Goal: Transaction & Acquisition: Purchase product/service

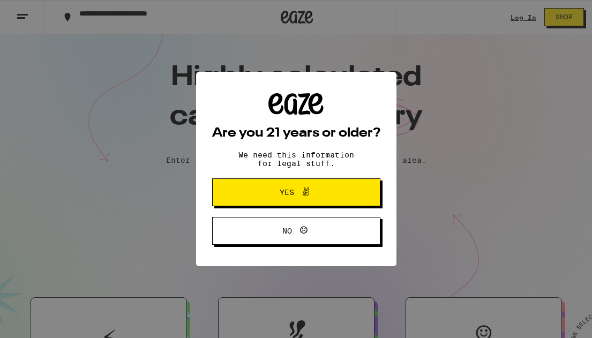
click at [347, 189] on button "Yes" at bounding box center [296, 192] width 168 height 28
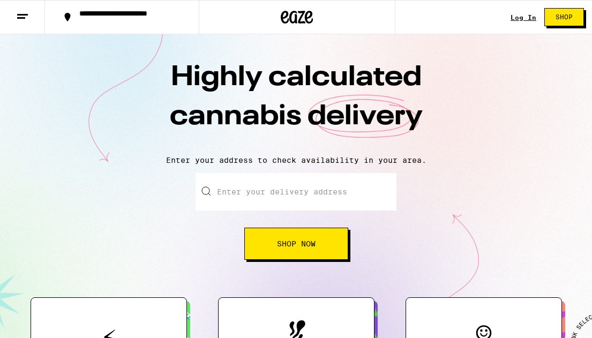
click at [526, 18] on link "Log In" at bounding box center [524, 17] width 26 height 7
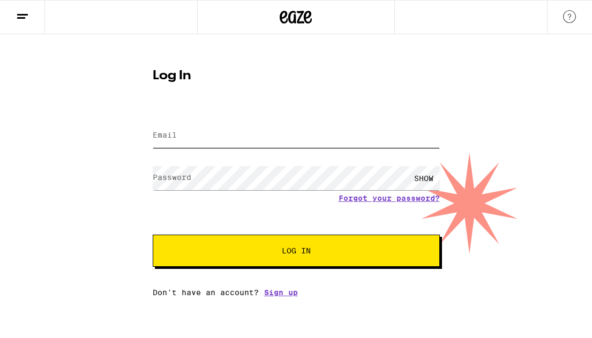
type input "towersemily@gmail.com"
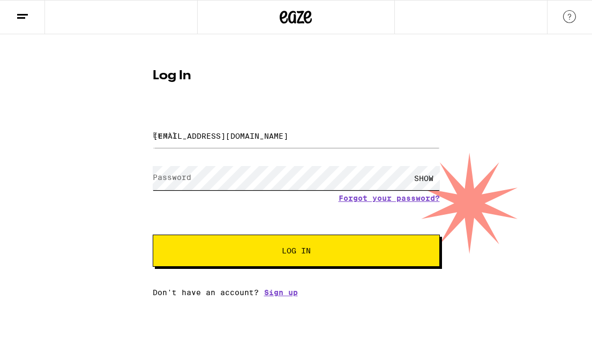
click at [296, 252] on button "Log In" at bounding box center [296, 251] width 287 height 32
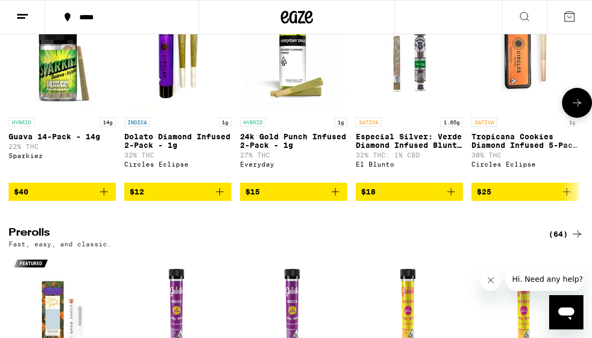
scroll to position [2967, 0]
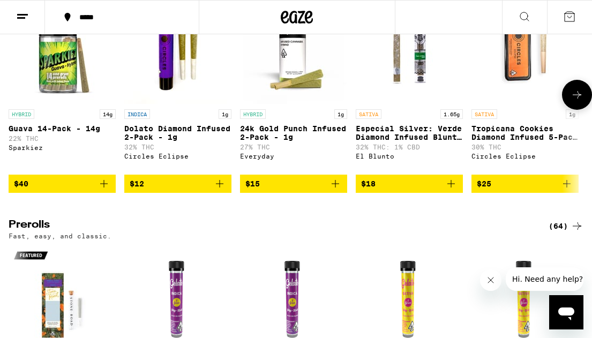
click at [575, 101] on icon at bounding box center [577, 94] width 13 height 13
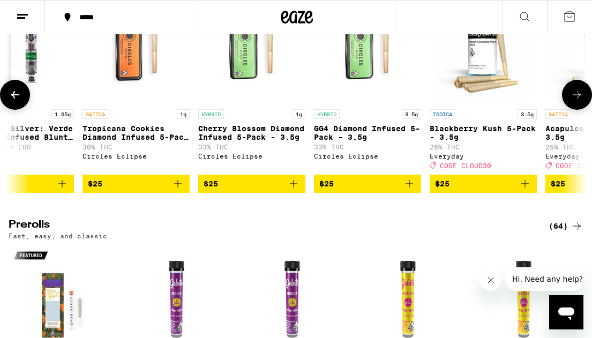
scroll to position [0, 458]
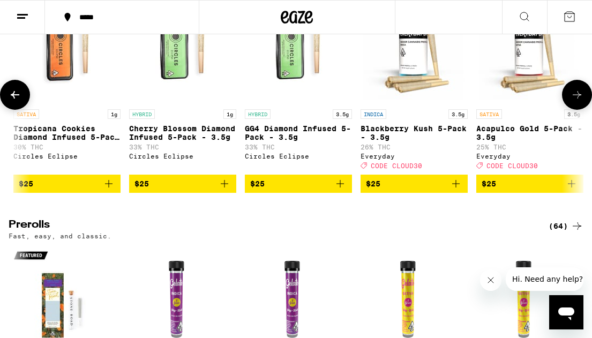
click at [575, 101] on icon at bounding box center [577, 94] width 13 height 13
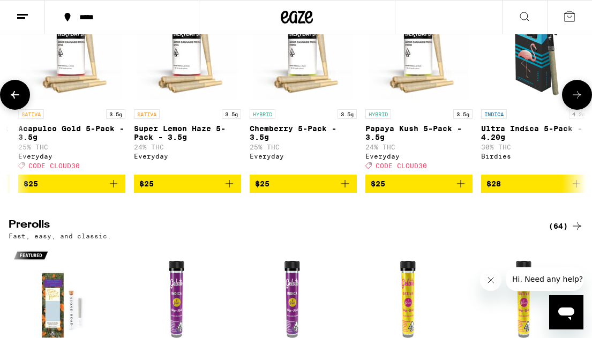
click at [19, 99] on icon at bounding box center [15, 95] width 9 height 8
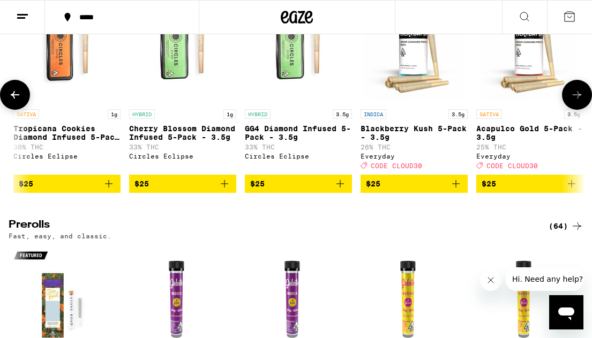
click at [420, 190] on span "$25" at bounding box center [414, 183] width 96 height 13
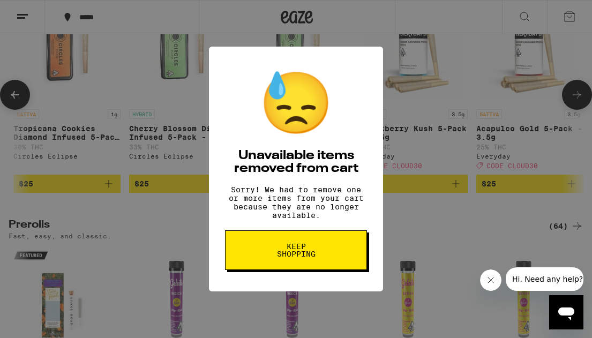
click at [345, 258] on button "Keep Shopping" at bounding box center [296, 250] width 142 height 40
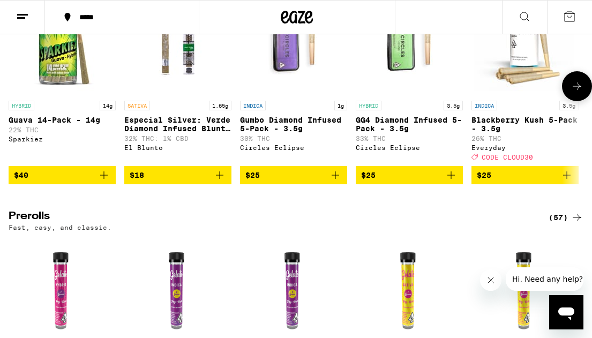
scroll to position [2988, 0]
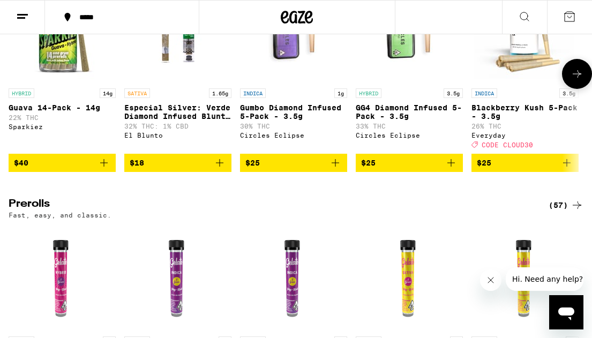
click at [523, 169] on span "$25" at bounding box center [525, 162] width 96 height 13
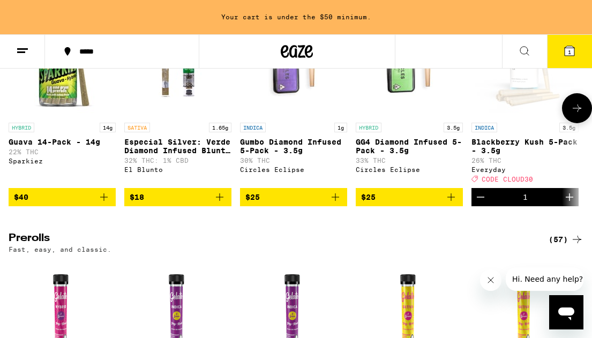
click at [575, 115] on icon at bounding box center [577, 108] width 13 height 13
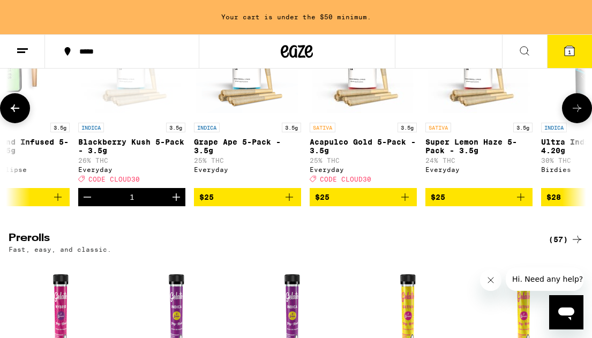
scroll to position [0, 458]
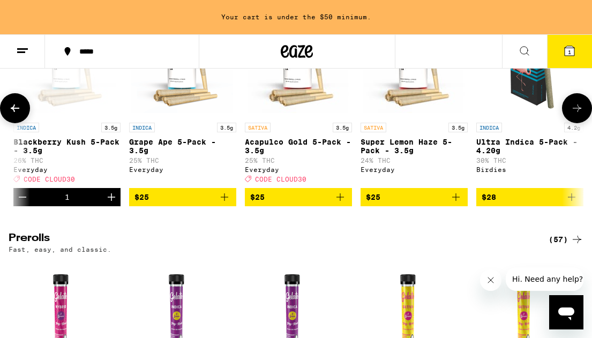
click at [577, 115] on icon at bounding box center [577, 108] width 13 height 13
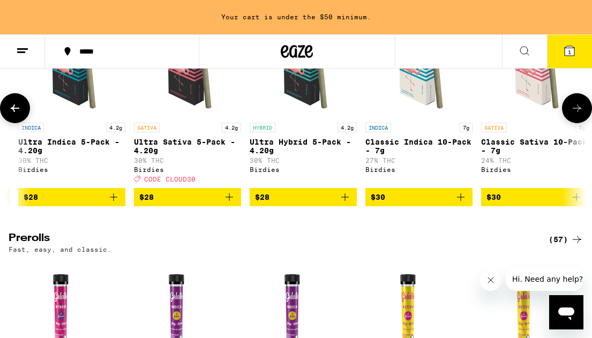
click at [86, 204] on span "$28" at bounding box center [72, 197] width 96 height 13
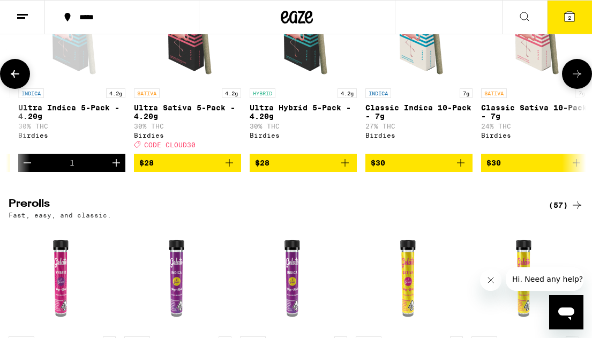
click at [405, 169] on span "$30" at bounding box center [419, 162] width 96 height 13
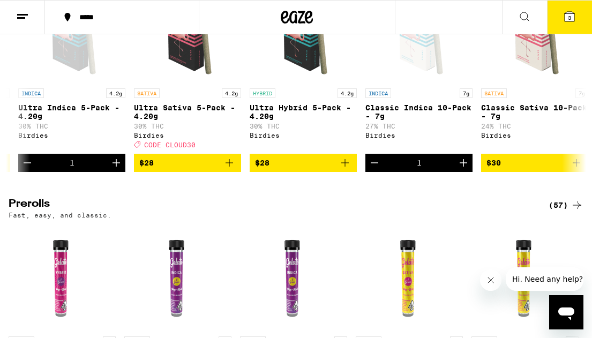
click at [574, 14] on icon at bounding box center [570, 17] width 10 height 10
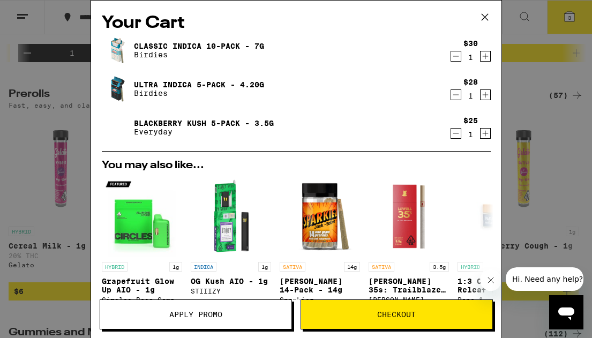
click at [47, 231] on div "Your Cart Classic Indica 10-Pack - 7g Birdies $30 1 Ultra Indica 5-Pack - 4.20g…" at bounding box center [296, 169] width 592 height 338
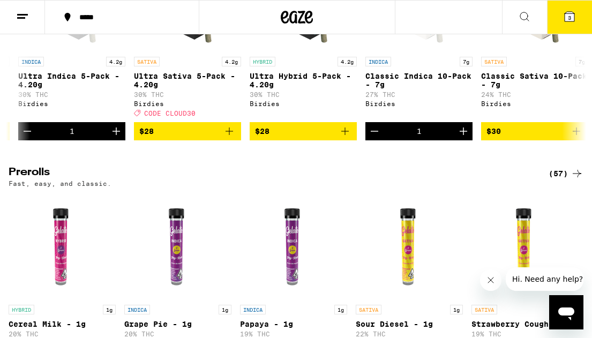
scroll to position [3081, 0]
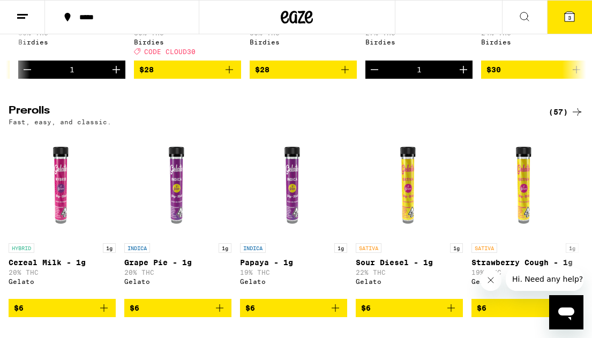
click at [574, 23] on button "3" at bounding box center [569, 17] width 45 height 33
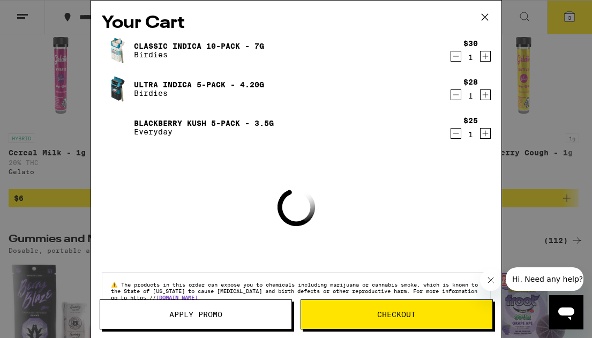
click at [260, 311] on span "Apply Promo" at bounding box center [195, 315] width 191 height 8
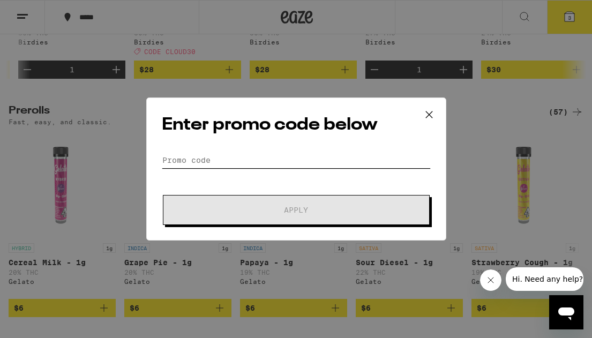
click at [194, 158] on input "Promo Code" at bounding box center [296, 160] width 269 height 16
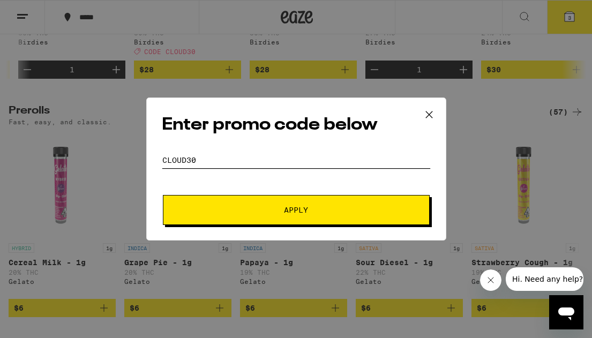
type input "cloud30"
click at [296, 210] on button "Apply" at bounding box center [296, 210] width 267 height 30
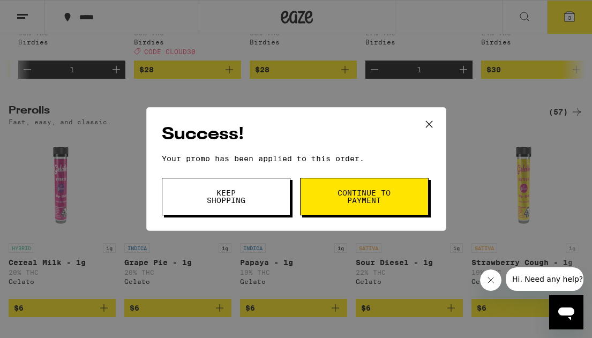
click at [346, 211] on button "Continue to payment" at bounding box center [364, 197] width 129 height 38
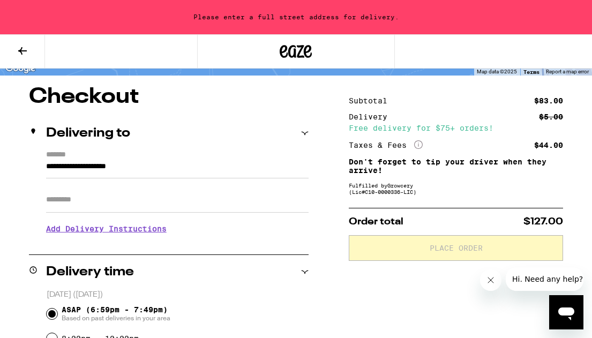
scroll to position [85, 0]
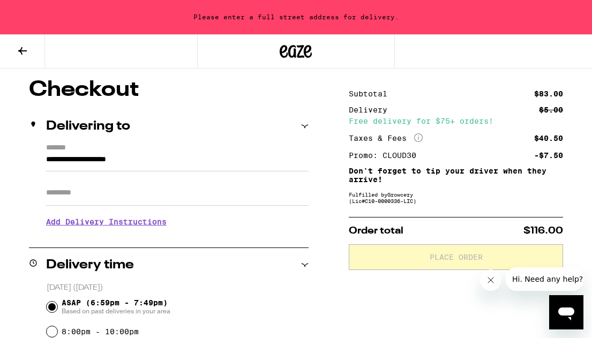
click at [128, 160] on input "**********" at bounding box center [177, 162] width 263 height 18
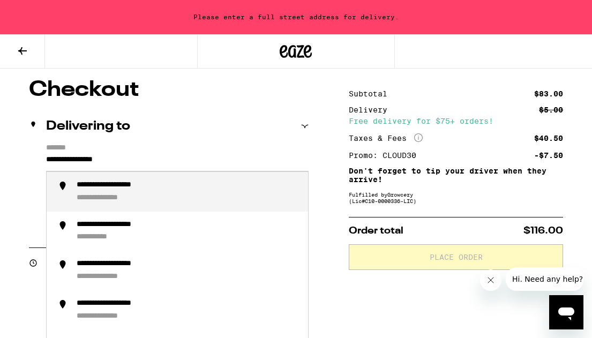
click at [129, 198] on div "**********" at bounding box center [113, 198] width 73 height 10
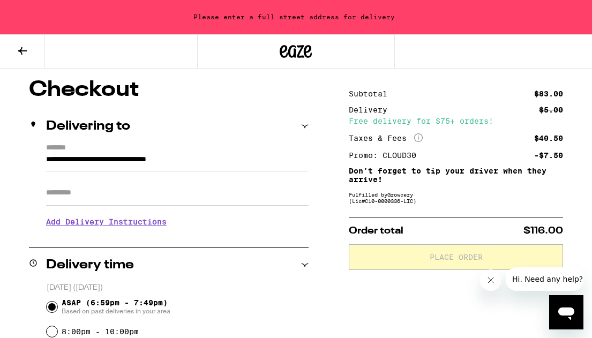
type input "**********"
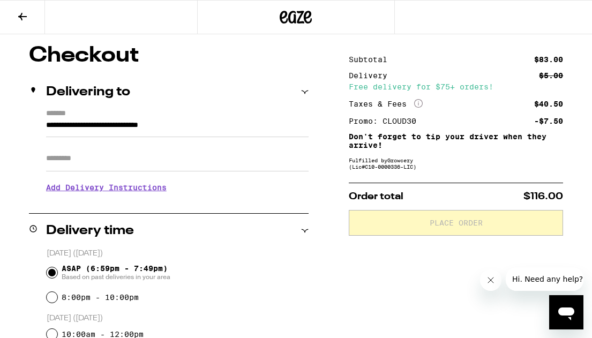
click at [119, 197] on h3 "Add Delivery Instructions" at bounding box center [177, 187] width 263 height 25
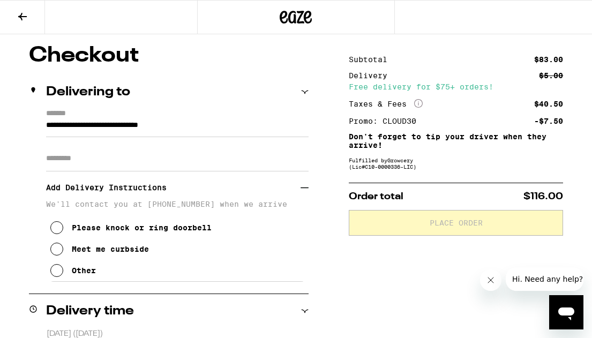
click at [81, 160] on input "Apt/Suite" at bounding box center [177, 159] width 263 height 26
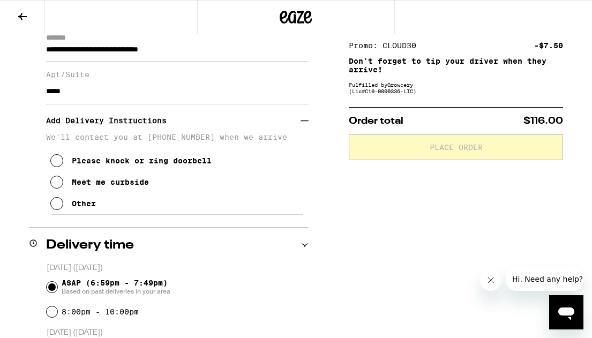
scroll to position [164, 0]
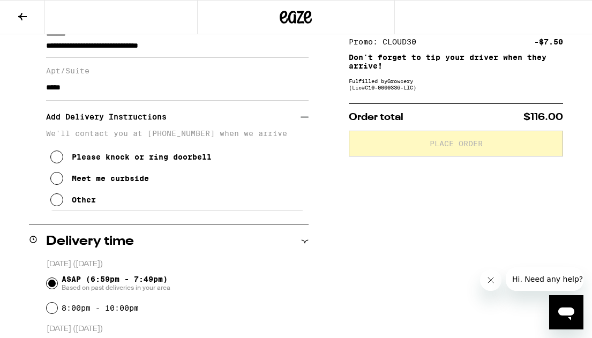
type input "*****"
click at [58, 163] on icon at bounding box center [56, 157] width 13 height 13
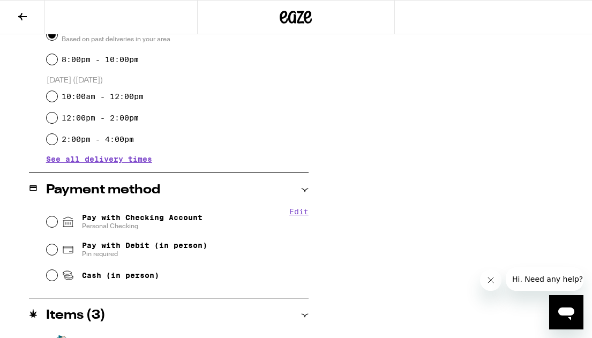
scroll to position [413, 0]
click at [52, 219] on input "Pay with Checking Account Personal Checking" at bounding box center [52, 221] width 11 height 11
radio input "true"
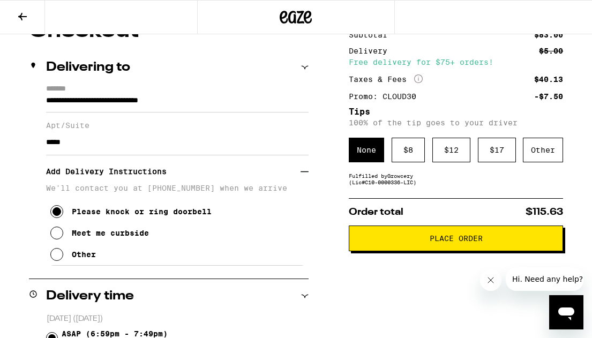
scroll to position [109, 0]
click at [461, 160] on div "$ 12" at bounding box center [451, 150] width 38 height 25
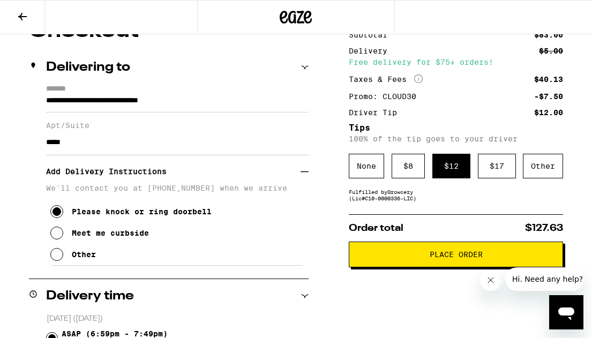
click at [455, 258] on span "Place Order" at bounding box center [456, 255] width 53 height 8
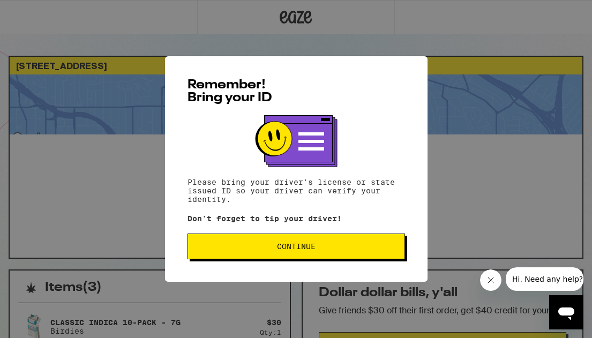
click at [328, 253] on button "Continue" at bounding box center [297, 247] width 218 height 26
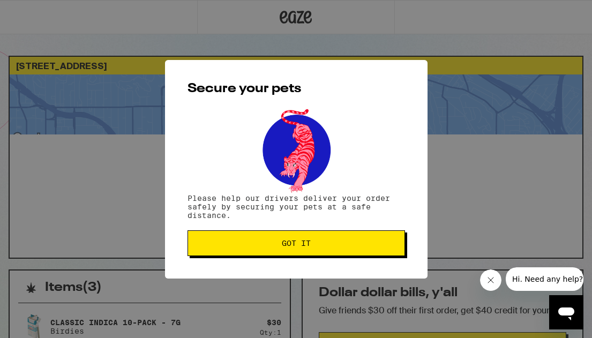
click at [328, 253] on button "Got it" at bounding box center [297, 243] width 218 height 26
